Goal: Complete application form

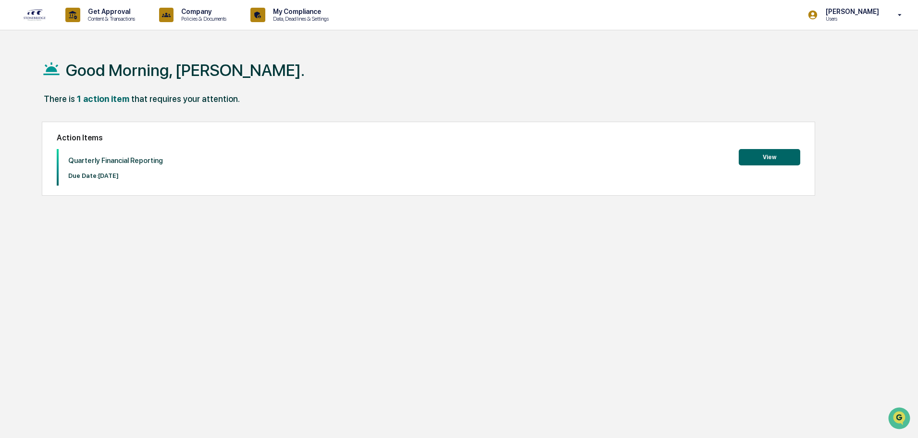
click at [767, 156] on button "View" at bounding box center [770, 157] width 62 height 16
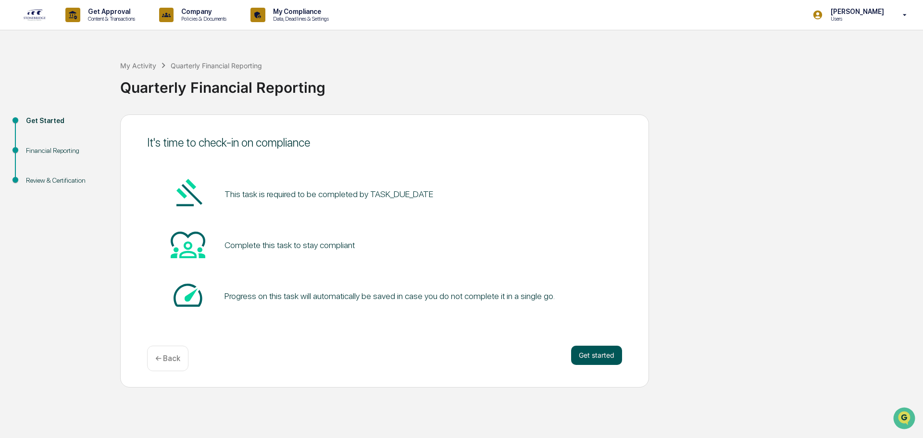
click at [601, 359] on button "Get started" at bounding box center [596, 355] width 51 height 19
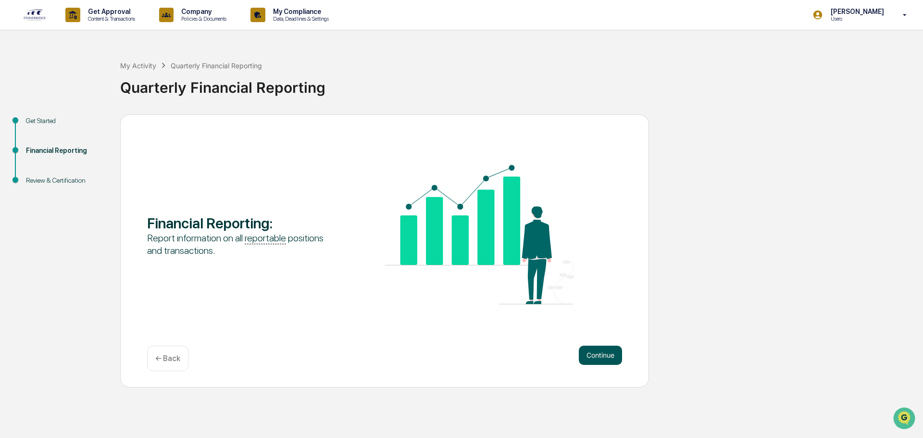
click at [608, 355] on button "Continue" at bounding box center [600, 355] width 43 height 19
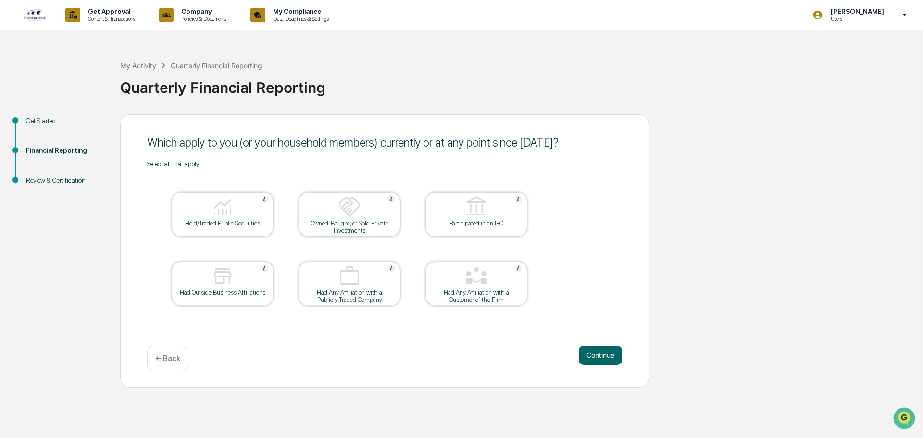
click at [258, 214] on div at bounding box center [222, 207] width 96 height 25
click at [514, 276] on div at bounding box center [476, 276] width 96 height 25
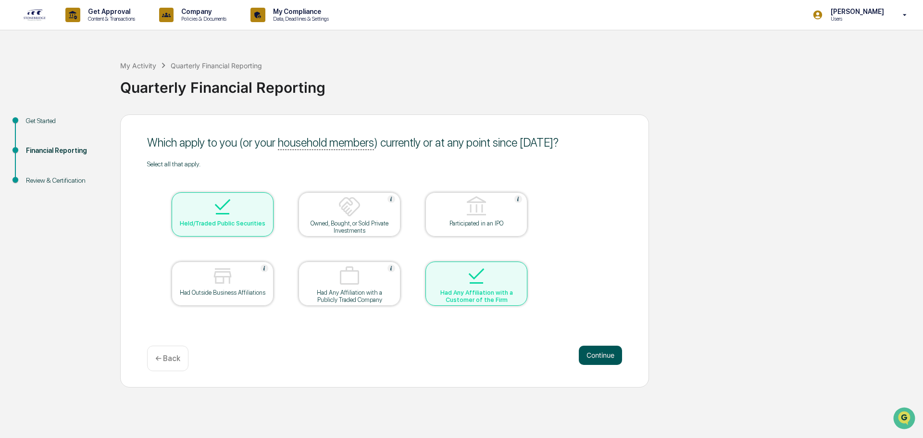
click at [605, 355] on button "Continue" at bounding box center [600, 355] width 43 height 19
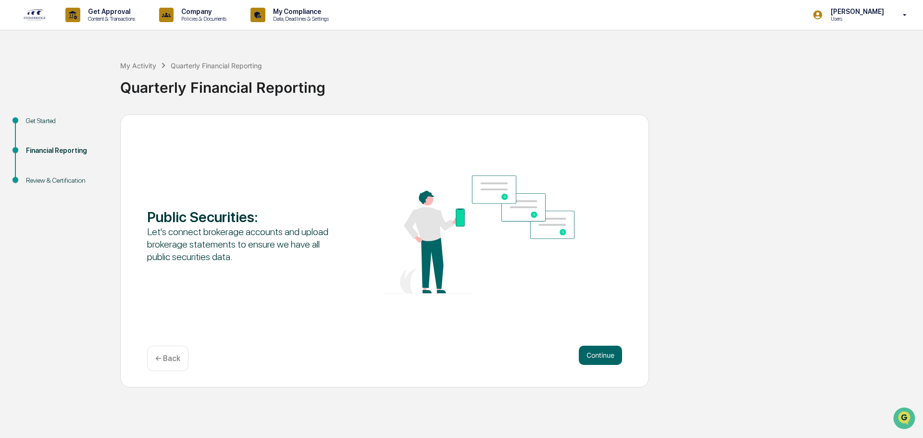
click at [605, 355] on button "Continue" at bounding box center [600, 355] width 43 height 19
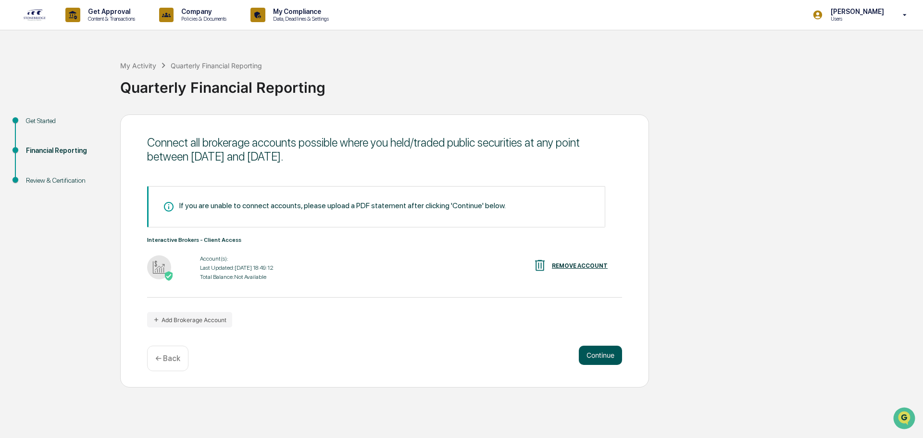
click at [606, 353] on button "Continue" at bounding box center [600, 355] width 43 height 19
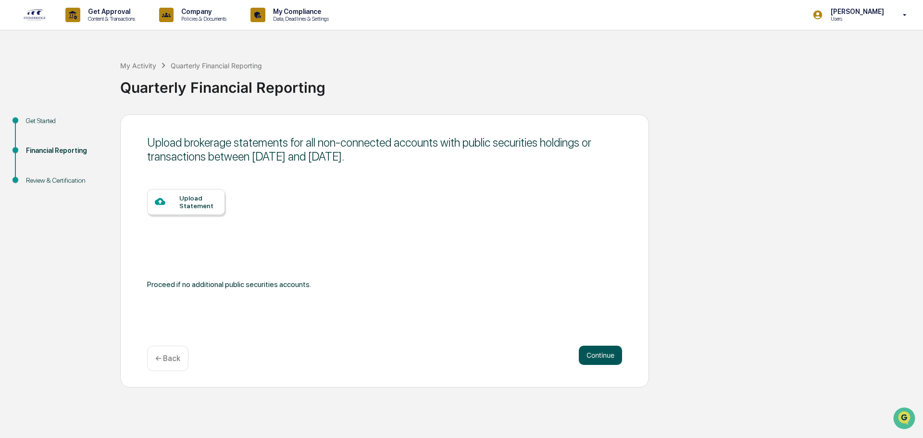
click at [606, 353] on button "Continue" at bounding box center [600, 355] width 43 height 19
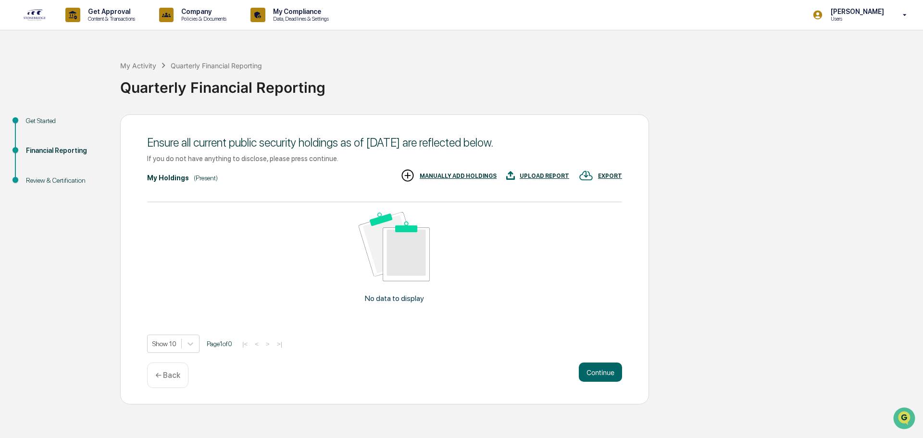
click at [164, 374] on p "← Back" at bounding box center [167, 375] width 25 height 9
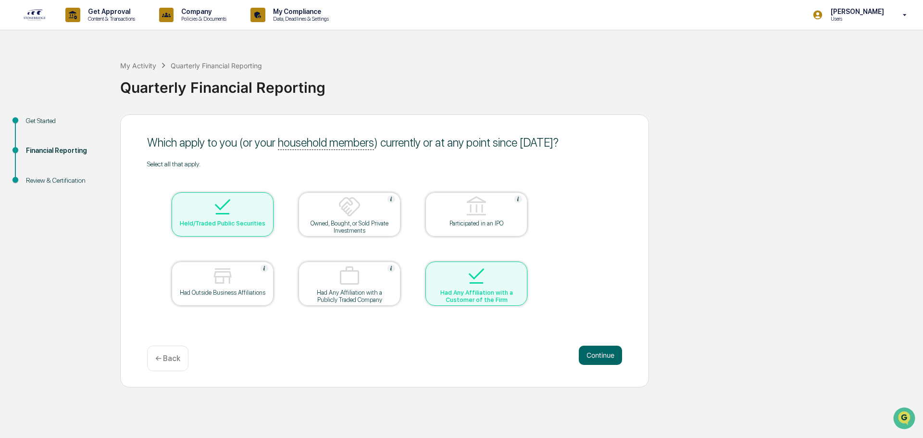
click at [164, 374] on div "Which apply to you (or your household members ) currently or at any point since…" at bounding box center [384, 250] width 529 height 273
click at [611, 358] on button "Continue" at bounding box center [600, 355] width 43 height 19
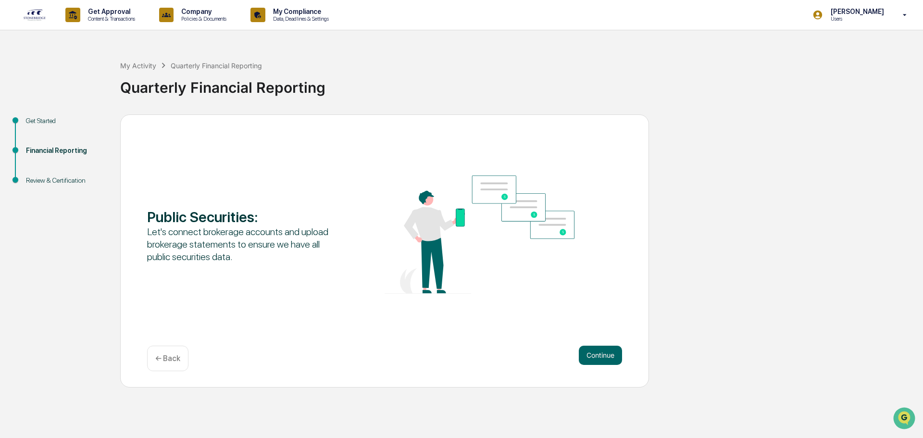
click at [611, 358] on button "Continue" at bounding box center [600, 355] width 43 height 19
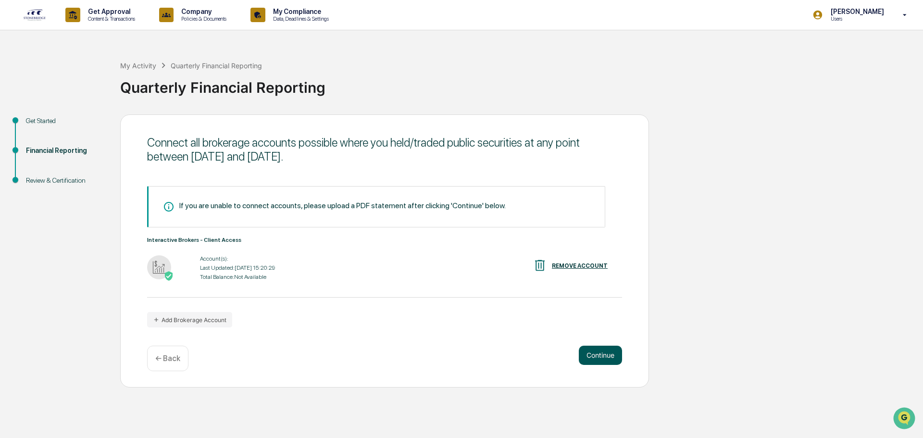
click at [608, 355] on button "Continue" at bounding box center [600, 355] width 43 height 19
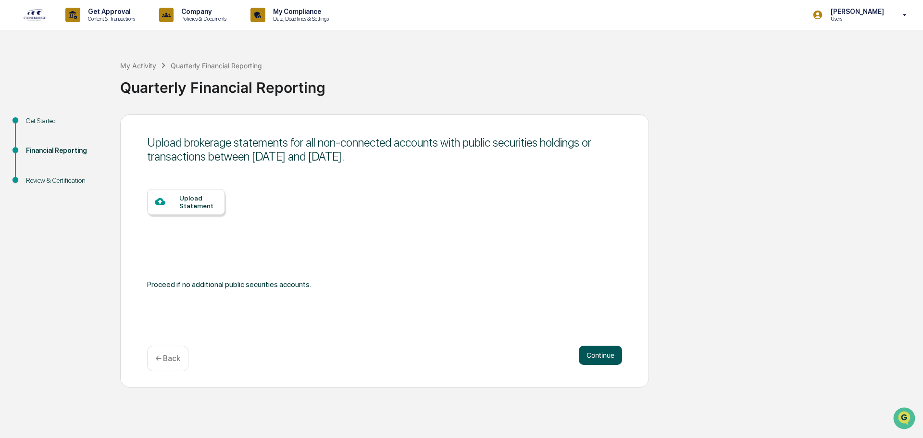
click at [608, 353] on button "Continue" at bounding box center [600, 355] width 43 height 19
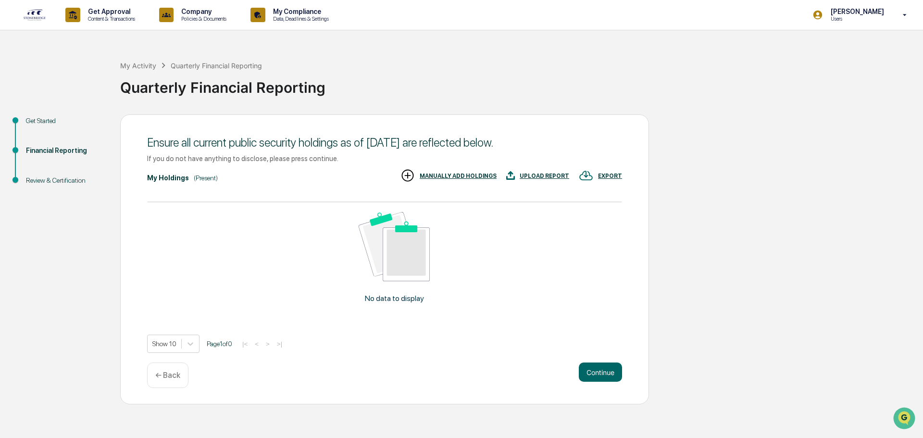
click at [171, 370] on div "← Back" at bounding box center [167, 374] width 41 height 25
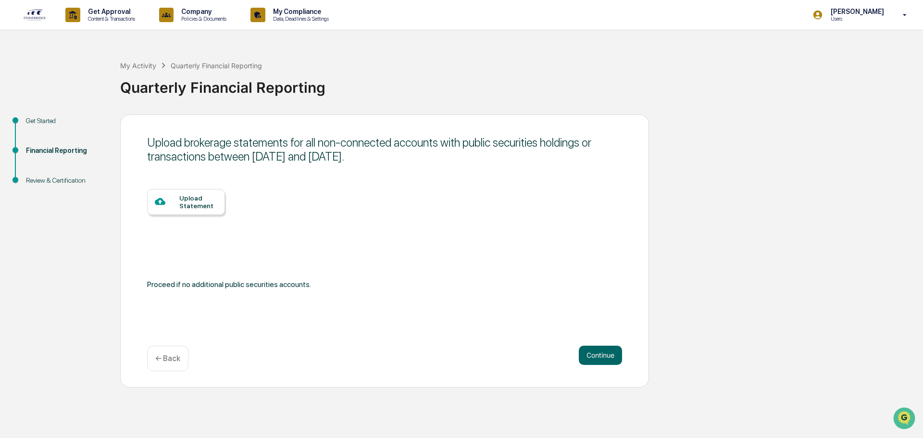
click at [170, 354] on p "← Back" at bounding box center [167, 358] width 25 height 9
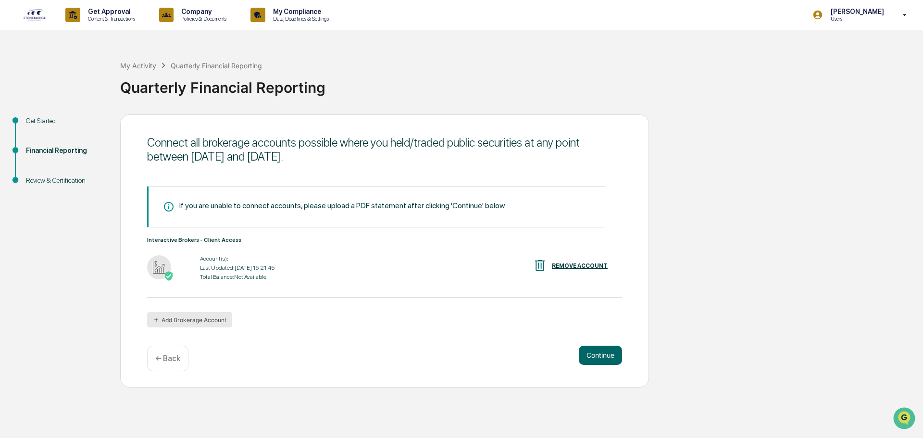
click at [170, 315] on button "Add Brokerage Account" at bounding box center [189, 319] width 85 height 15
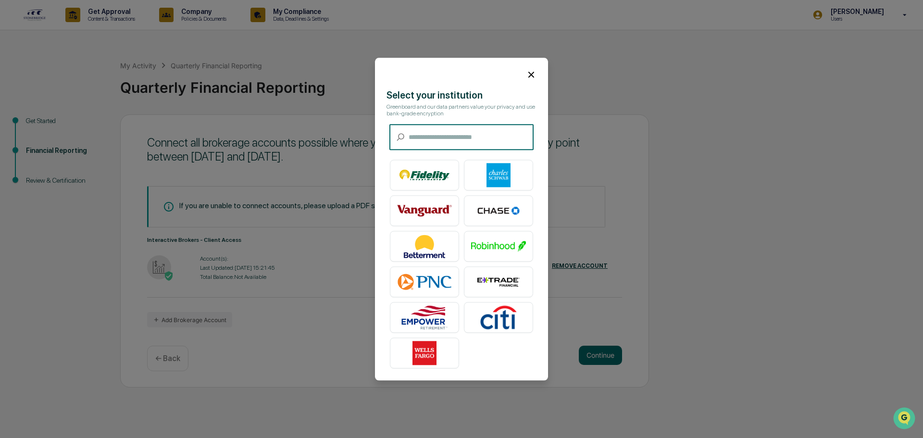
click at [513, 171] on img at bounding box center [498, 175] width 55 height 24
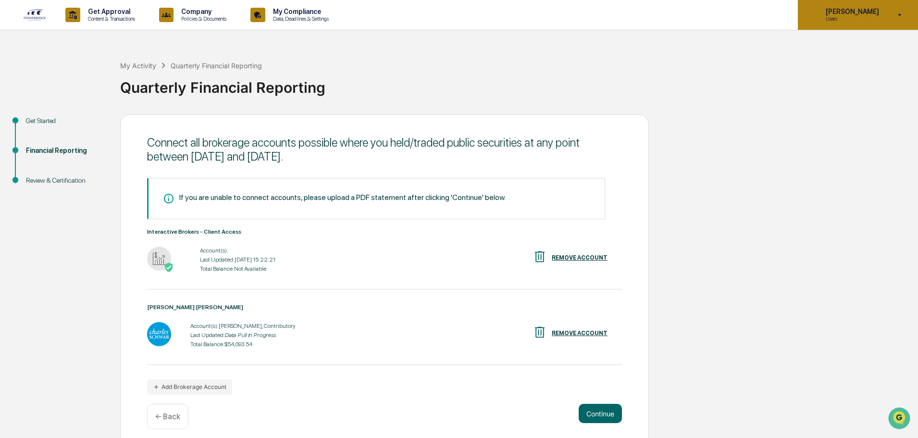
click at [904, 11] on icon at bounding box center [900, 15] width 17 height 9
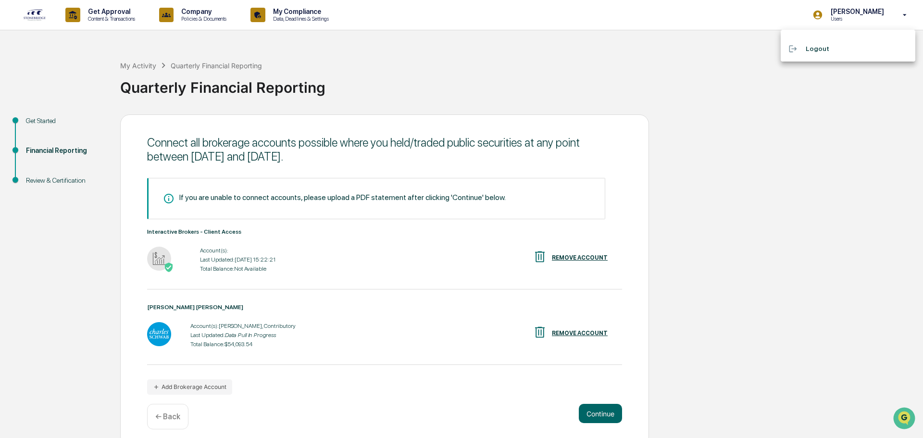
click at [723, 55] on div at bounding box center [461, 219] width 923 height 438
